Goal: Find specific fact: Find specific fact

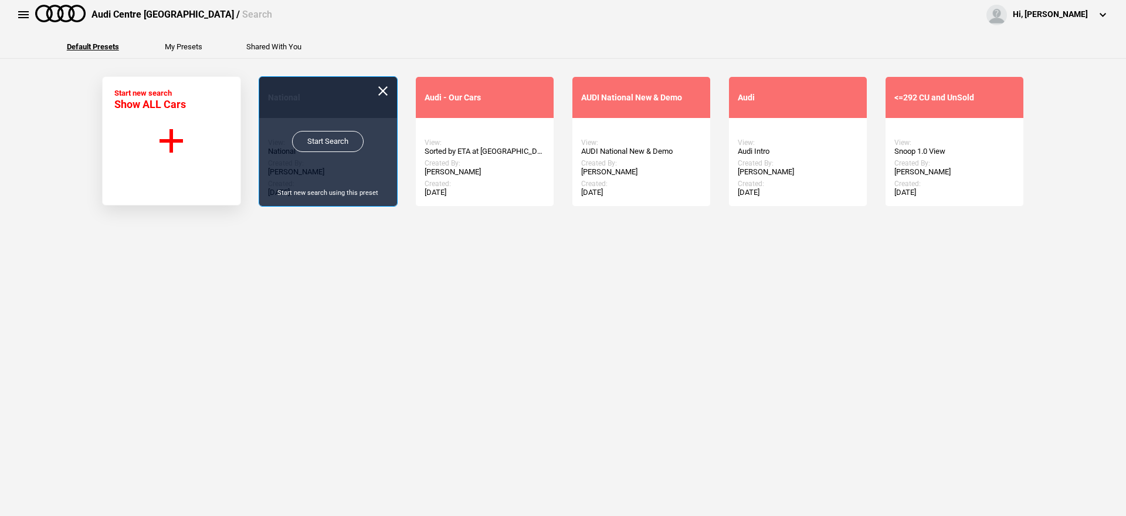
click at [345, 141] on link "Start Search" at bounding box center [328, 141] width 72 height 21
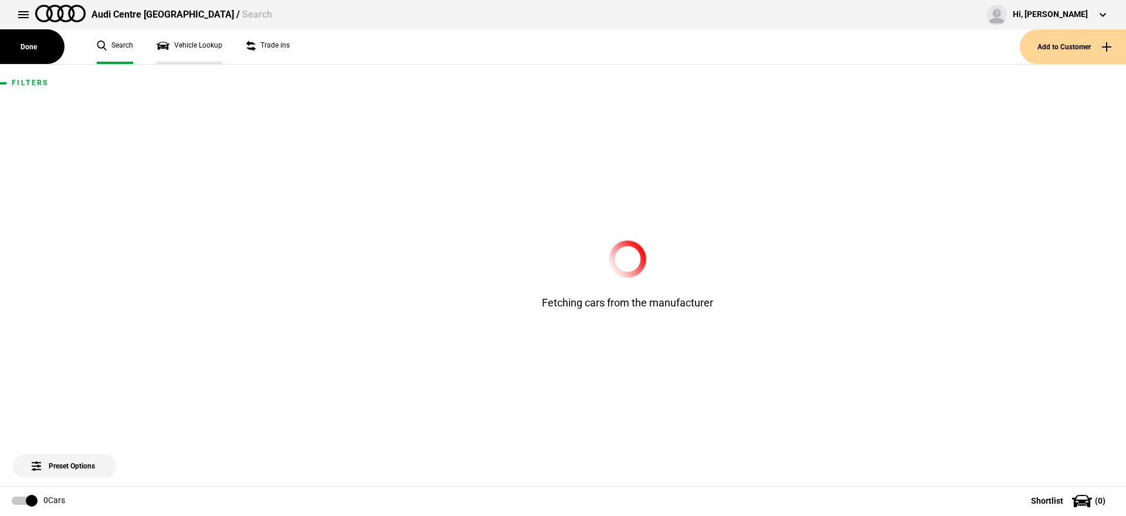
click at [214, 52] on link "Vehicle Lookup" at bounding box center [190, 46] width 66 height 35
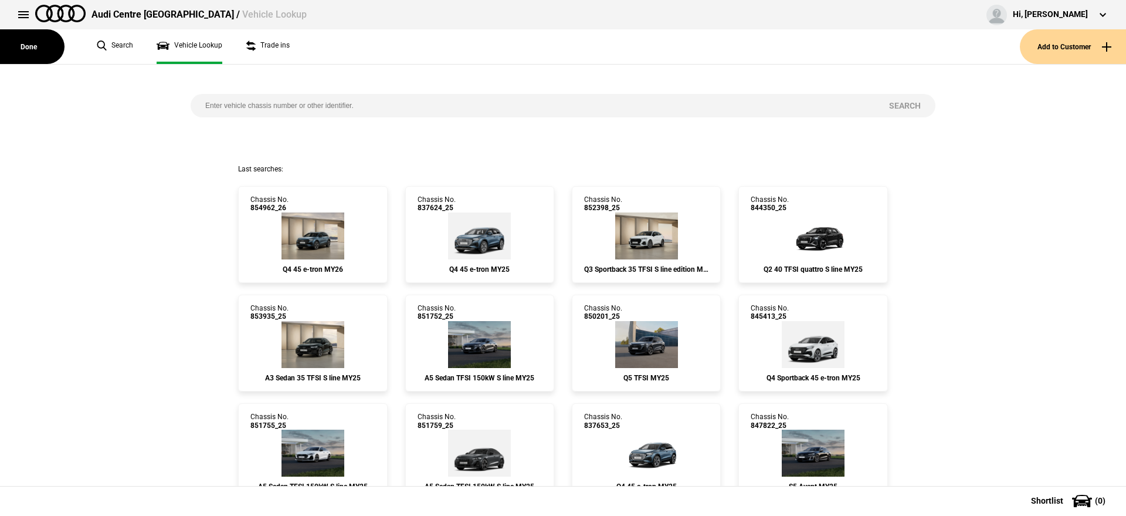
click at [320, 109] on input "search" at bounding box center [533, 105] width 684 height 23
paste input "852443"
type input "852443"
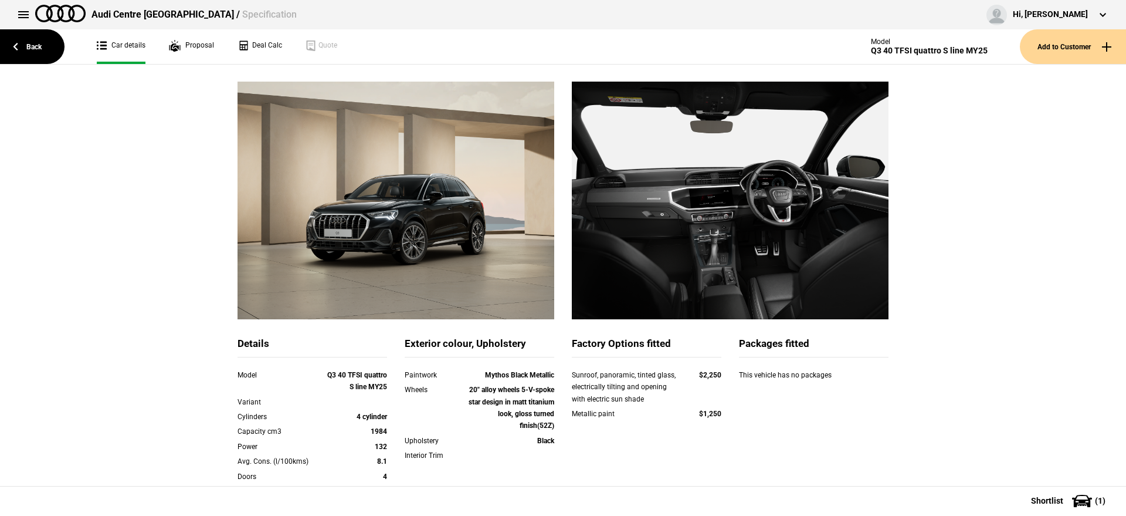
scroll to position [73, 0]
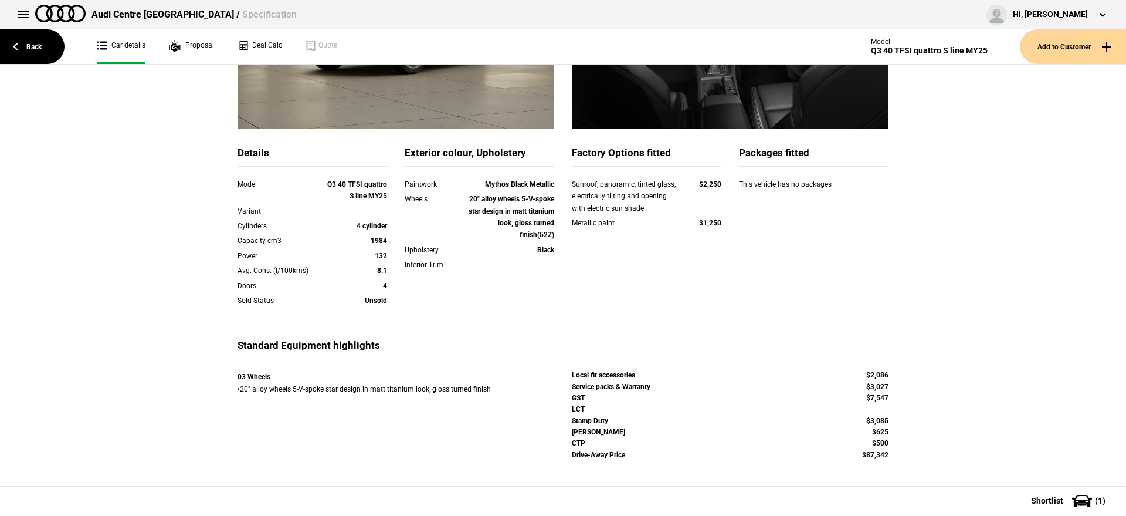
scroll to position [249, 0]
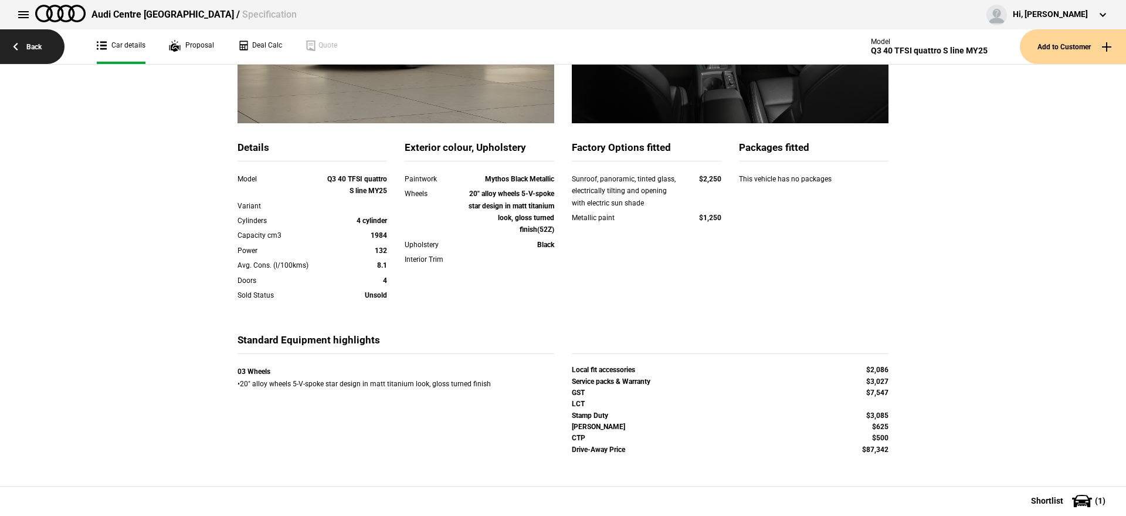
click at [46, 42] on link "Back" at bounding box center [32, 46] width 65 height 35
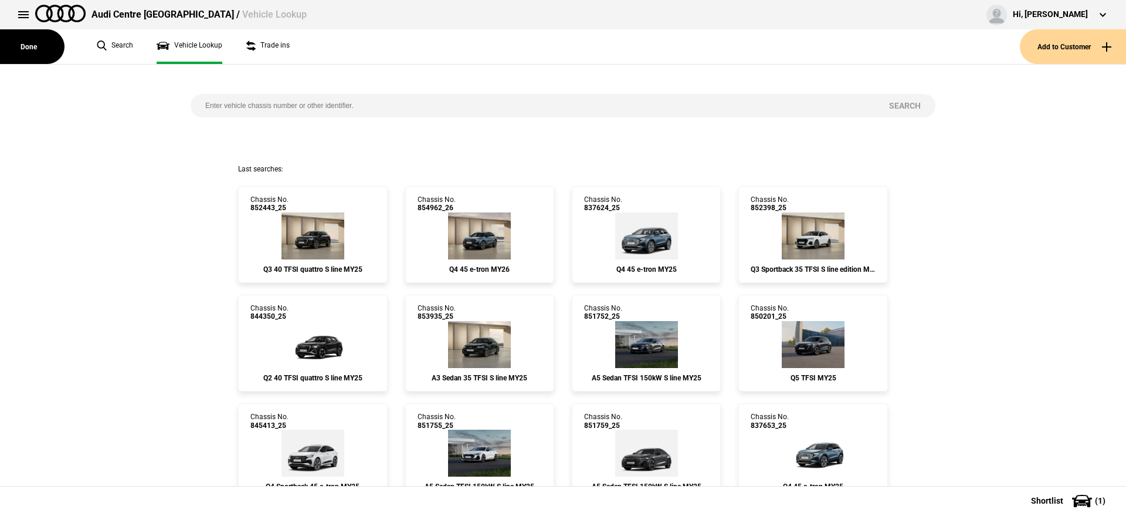
click at [344, 101] on input "search" at bounding box center [533, 105] width 684 height 23
type input "851325"
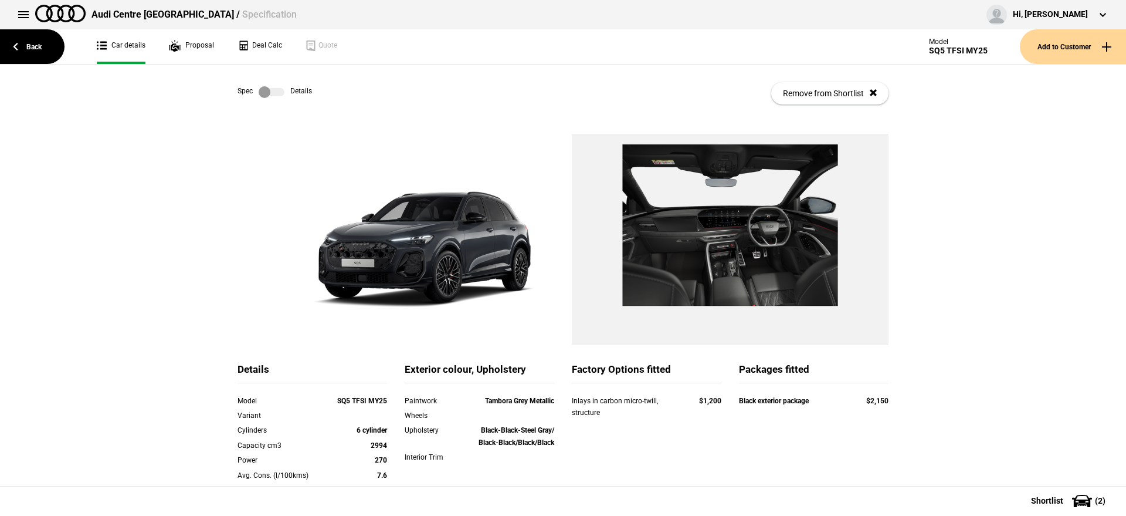
click at [267, 89] on label at bounding box center [272, 92] width 26 height 12
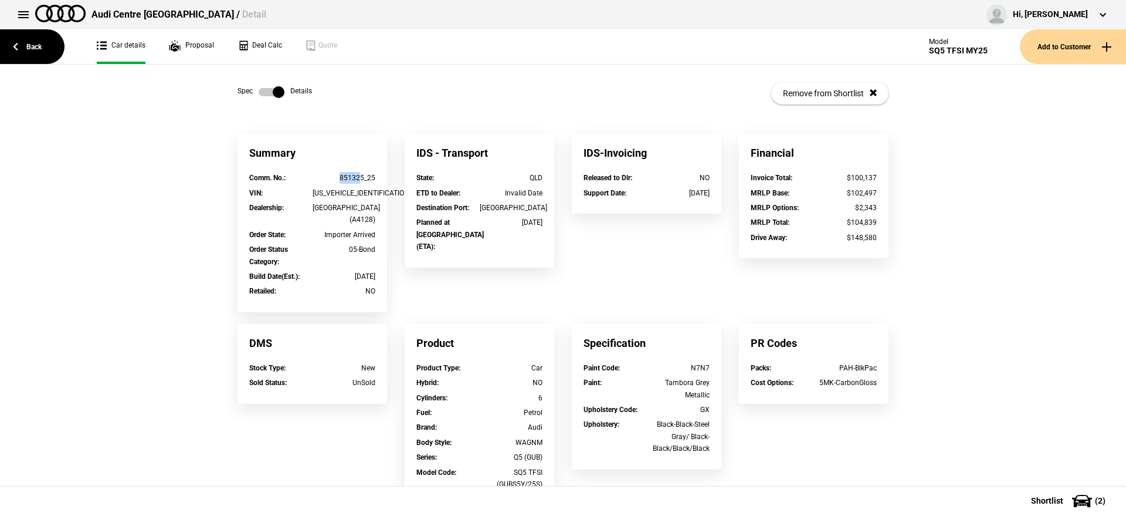
drag, startPoint x: 356, startPoint y: 176, endPoint x: 318, endPoint y: 177, distance: 37.5
click at [318, 177] on div "851325_25" at bounding box center [344, 178] width 63 height 12
click at [343, 178] on div "851325_25" at bounding box center [344, 178] width 63 height 12
drag, startPoint x: 358, startPoint y: 176, endPoint x: 318, endPoint y: 178, distance: 40.0
click at [318, 178] on div "851325_25" at bounding box center [344, 178] width 63 height 12
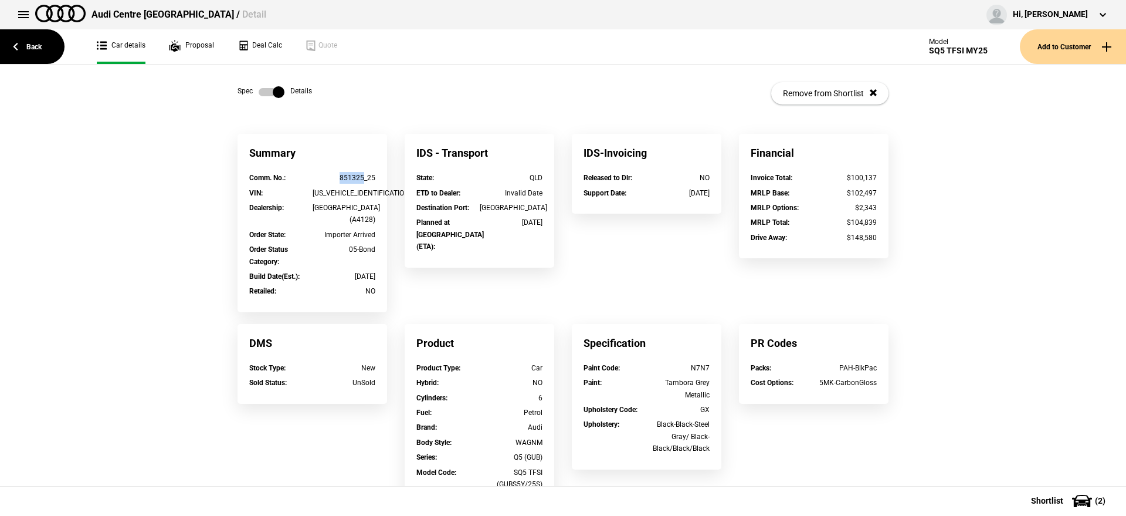
copy div "851325"
